Goal: Transaction & Acquisition: Purchase product/service

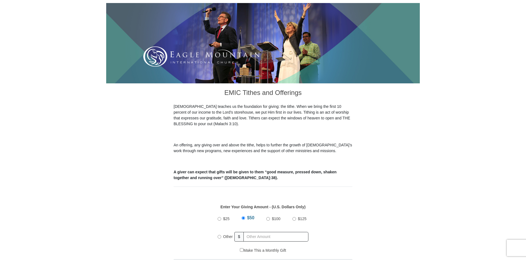
scroll to position [83, 0]
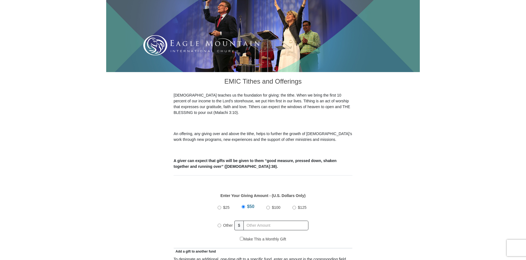
click at [221, 224] on input "Other" at bounding box center [220, 226] width 4 height 4
radio input "true"
click at [255, 221] on input "text" at bounding box center [276, 226] width 63 height 10
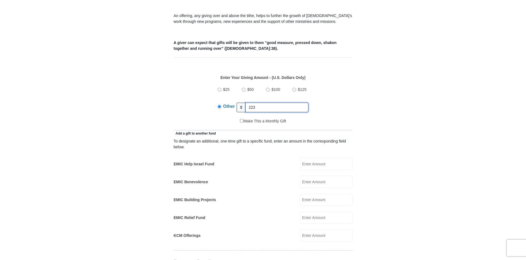
scroll to position [220, 0]
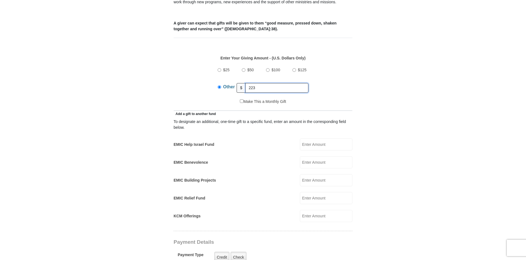
type input "223"
click at [319, 138] on input "EMIC Help Israel Fund" at bounding box center [326, 144] width 53 height 12
type input "2"
drag, startPoint x: 394, startPoint y: 139, endPoint x: 396, endPoint y: 134, distance: 4.9
click at [395, 138] on form "[GEOGRAPHIC_DATA][DEMOGRAPHIC_DATA] Online Giving Because of gifts like yours, …" at bounding box center [263, 208] width 314 height 813
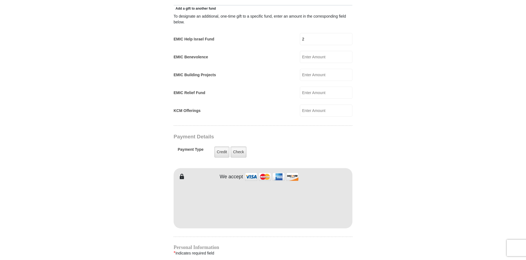
scroll to position [330, 0]
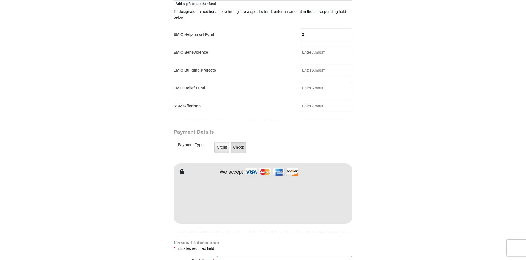
click at [240, 142] on label "Check" at bounding box center [238, 147] width 16 height 11
click at [0, 0] on input "Check" at bounding box center [0, 0] width 0 height 0
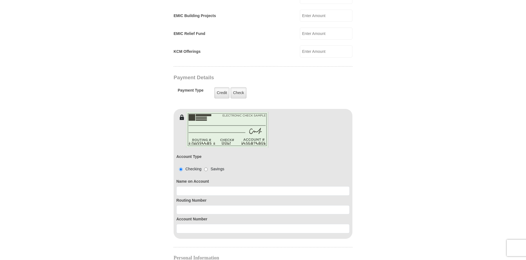
scroll to position [385, 0]
click at [194, 205] on input at bounding box center [262, 209] width 173 height 9
drag, startPoint x: 207, startPoint y: 204, endPoint x: 156, endPoint y: 196, distance: 52.1
click at [156, 196] on form "[GEOGRAPHIC_DATA][DEMOGRAPHIC_DATA] Online Giving Because of gifts like yours, …" at bounding box center [263, 78] width 314 height 883
type input "061101294"
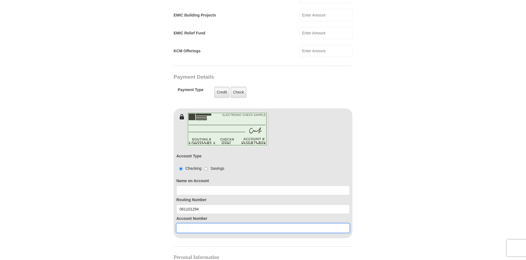
click at [190, 223] on input at bounding box center [262, 227] width 173 height 9
type input "1433524515"
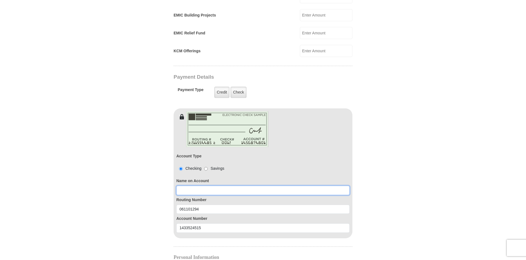
click at [219, 186] on input at bounding box center [262, 190] width 173 height 9
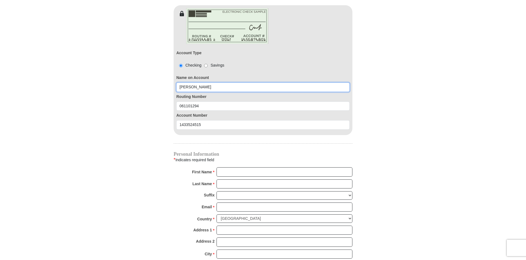
scroll to position [495, 0]
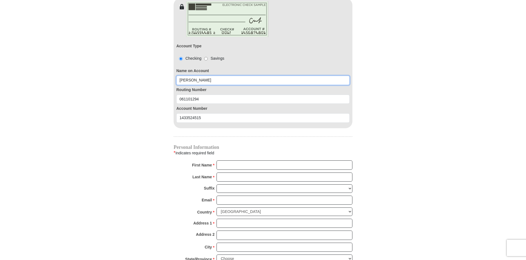
type input "[PERSON_NAME]"
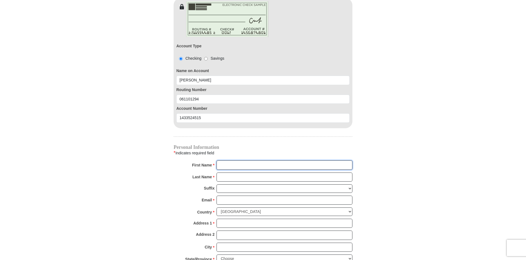
click at [228, 160] on input "First Name *" at bounding box center [284, 164] width 136 height 9
type input "[PERSON_NAME]"
type input "[EMAIL_ADDRESS][DOMAIN_NAME]"
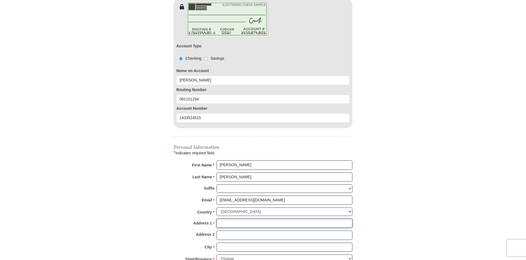
type input "[STREET_ADDRESS]"
type input "Braselton"
select select "GA"
type input "30517"
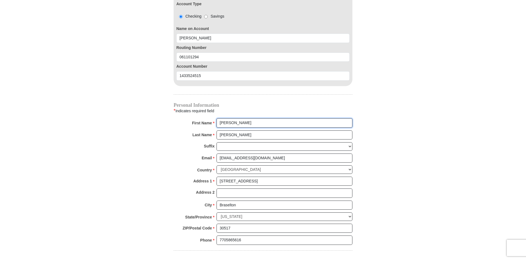
scroll to position [578, 0]
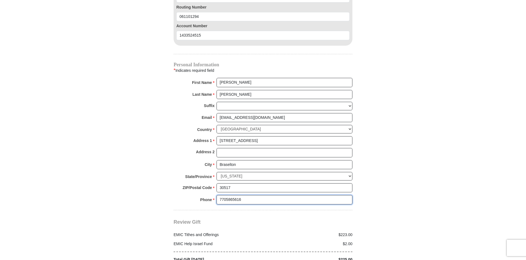
click at [261, 195] on input "7705865616" at bounding box center [284, 199] width 136 height 9
type input "8032157912"
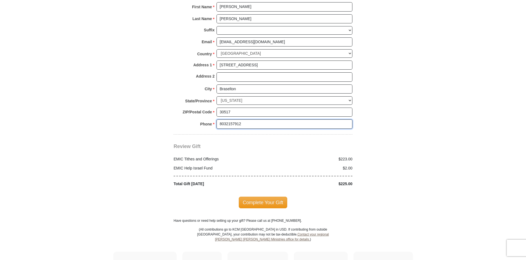
scroll to position [660, 0]
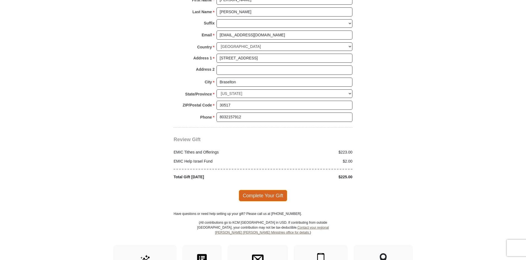
click at [261, 190] on span "Complete Your Gift" at bounding box center [263, 196] width 49 height 12
